Goal: Task Accomplishment & Management: Manage account settings

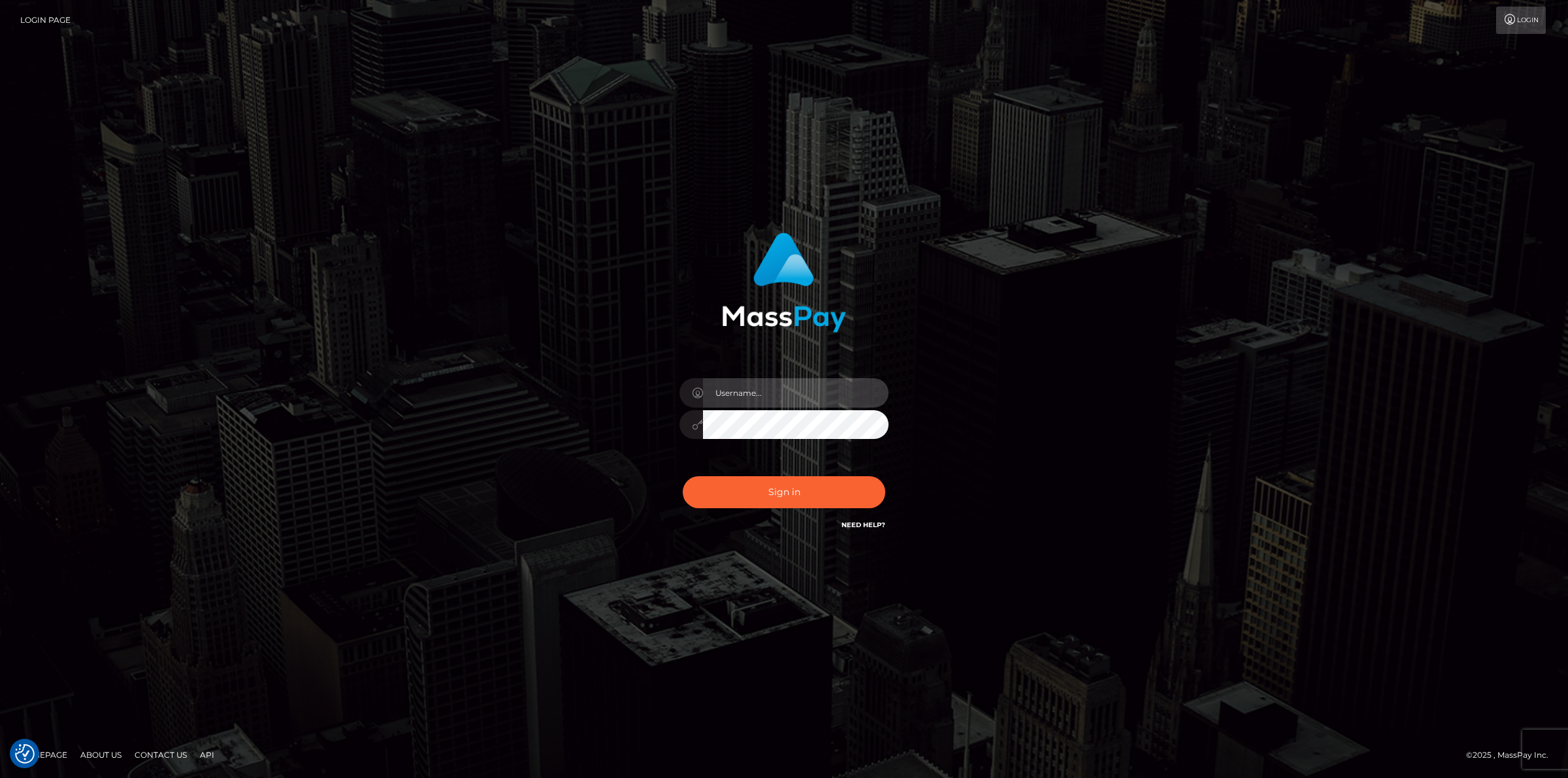
click at [775, 385] on input "text" at bounding box center [795, 392] width 185 height 29
type input "jsmith"
click at [683, 476] on button "Sign in" at bounding box center [784, 492] width 203 height 32
click at [727, 386] on input "text" at bounding box center [795, 392] width 185 height 29
type input "jsmith"
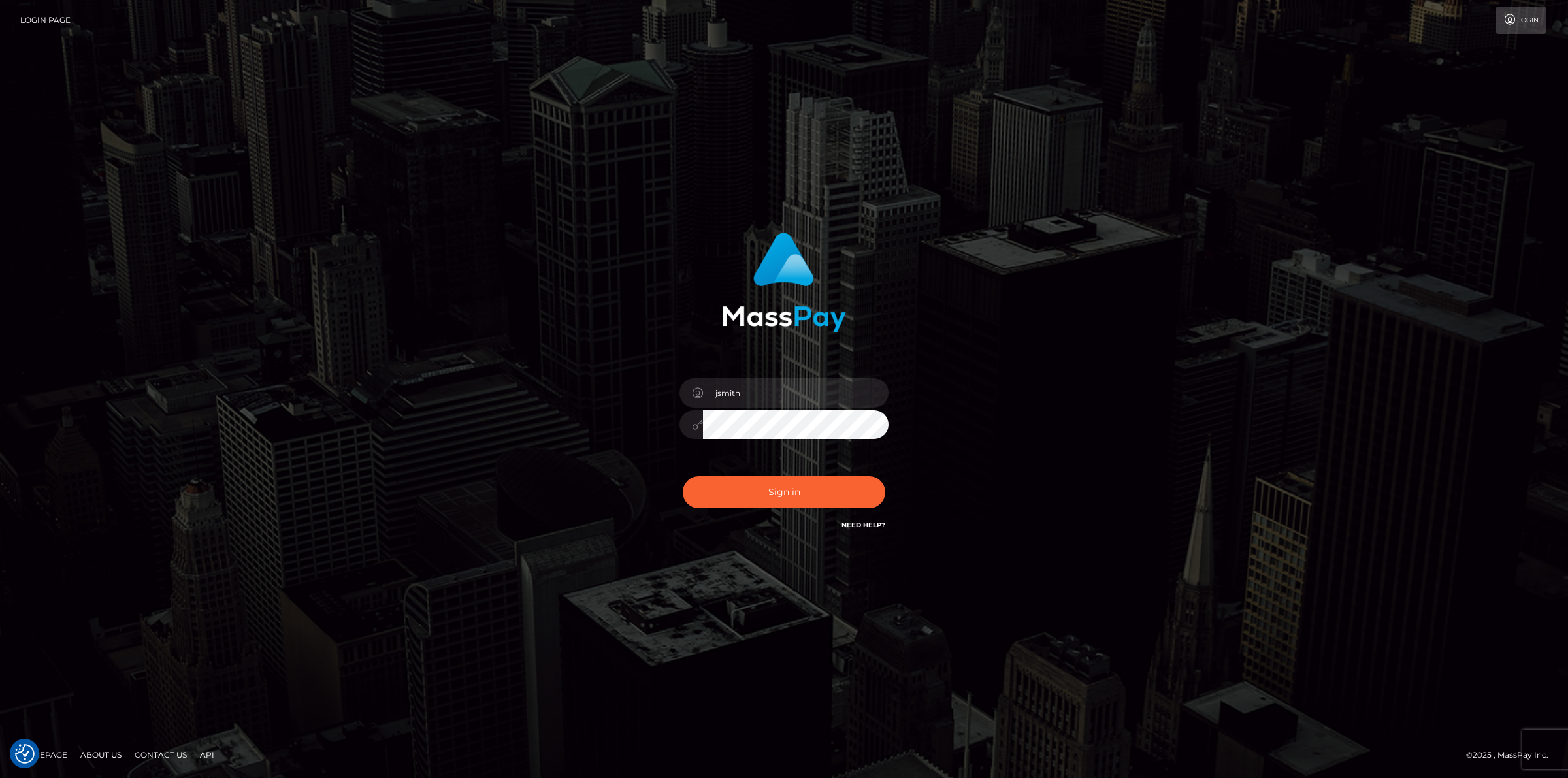
drag, startPoint x: 715, startPoint y: 580, endPoint x: 700, endPoint y: 565, distance: 21.2
click at [714, 580] on div "jsmith Sign in" at bounding box center [784, 389] width 1568 height 528
click at [752, 491] on button "Sign in" at bounding box center [784, 492] width 203 height 32
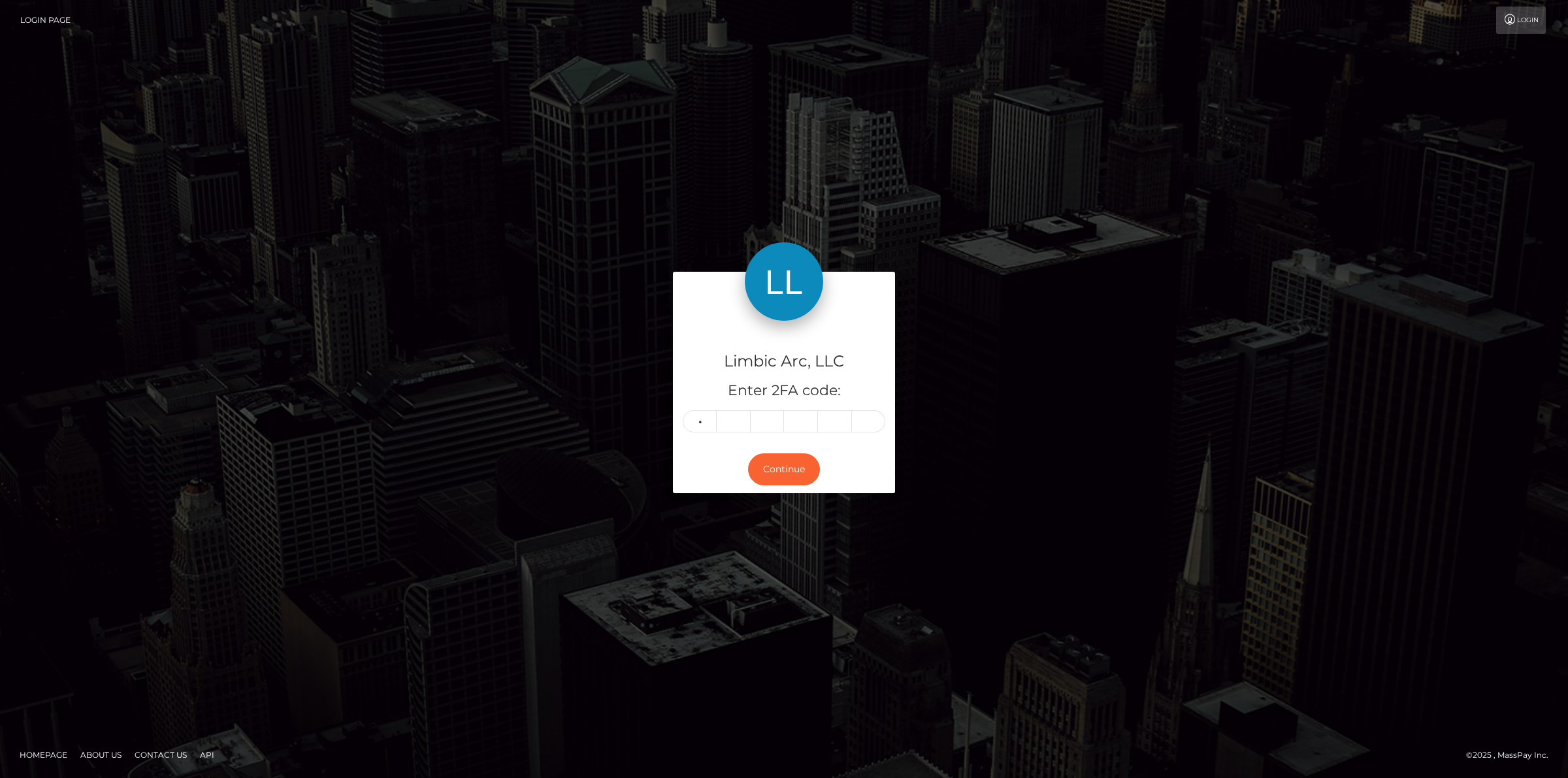
type input "4"
type input "3"
type input "0"
type input "2"
type input "8"
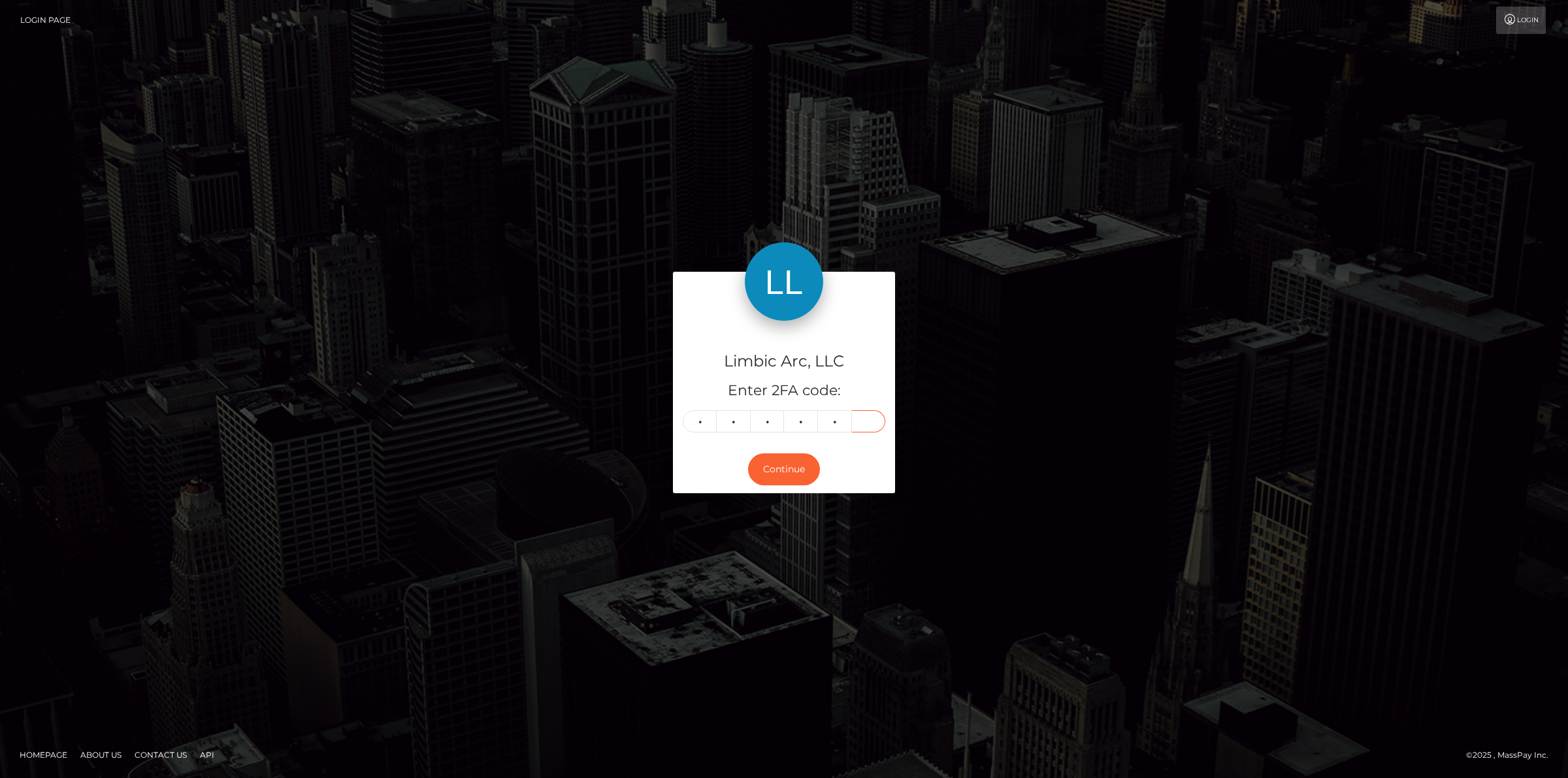
type input "2"
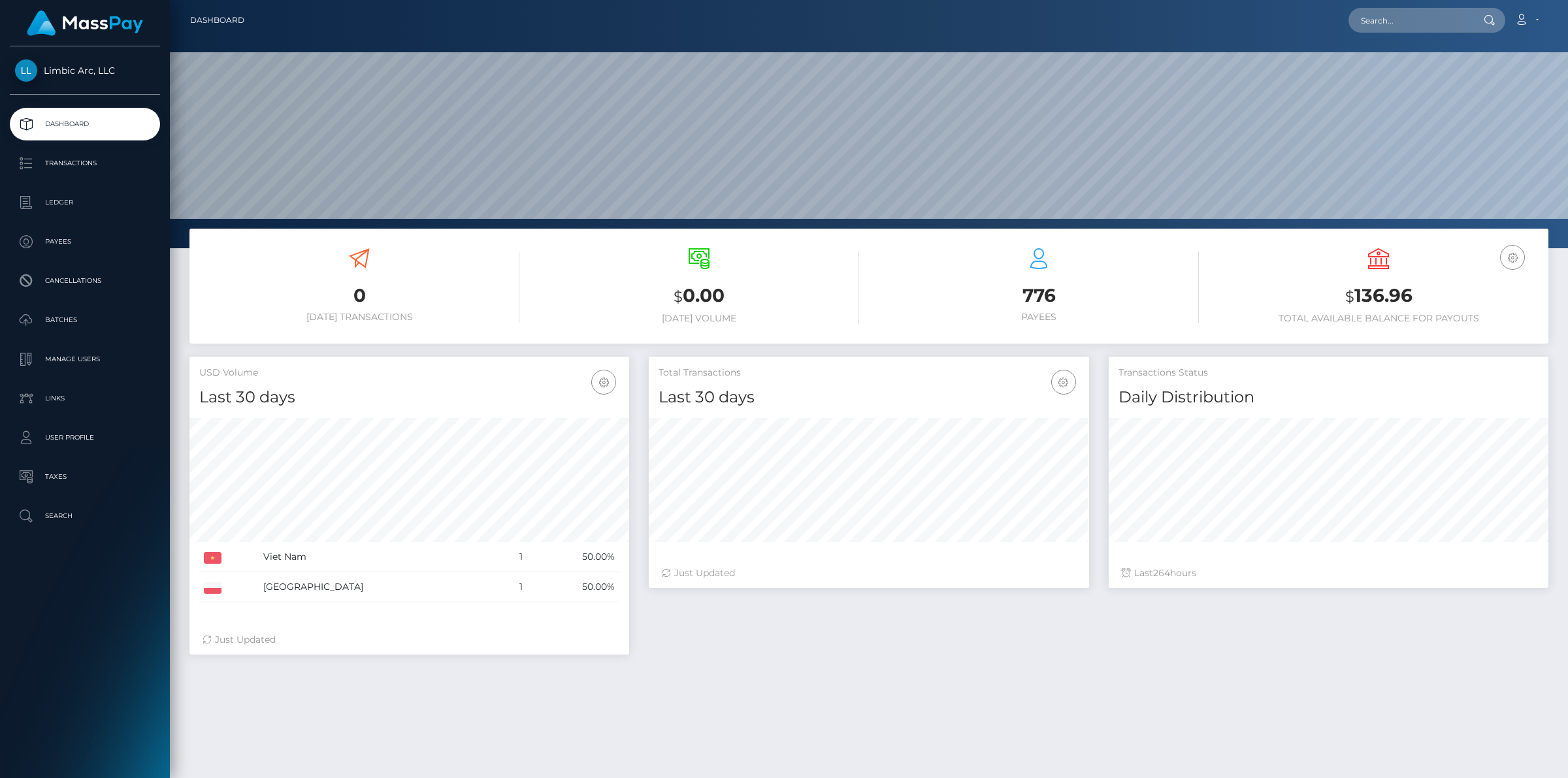
scroll to position [230, 439]
